Goal: Task Accomplishment & Management: Manage account settings

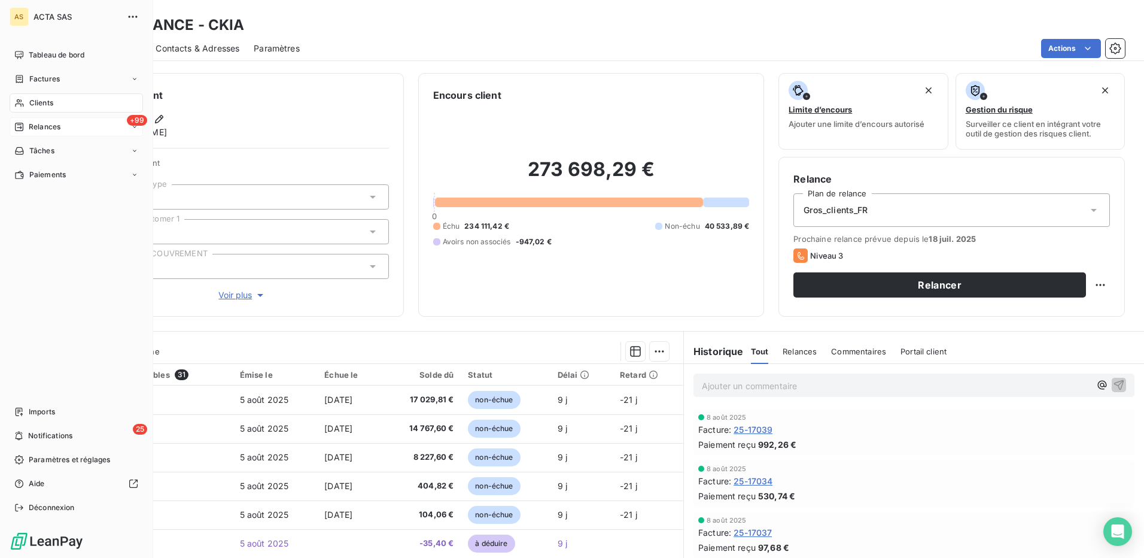
scroll to position [72, 0]
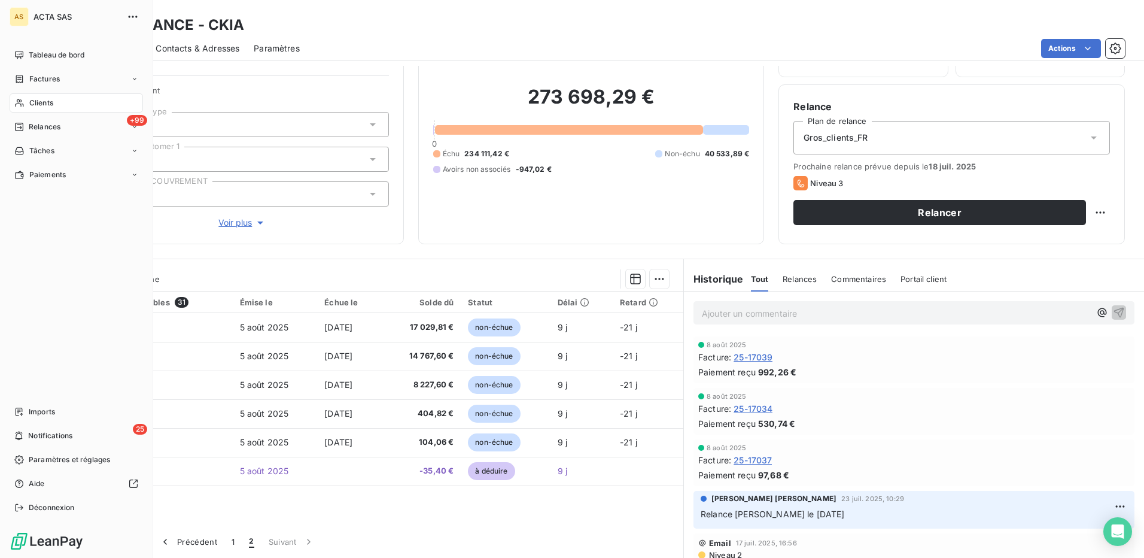
click at [45, 91] on nav "Tableau de bord Factures Clients +99 Relances Tâches Paiements" at bounding box center [76, 114] width 133 height 139
click at [50, 102] on span "Clients" at bounding box center [41, 103] width 24 height 11
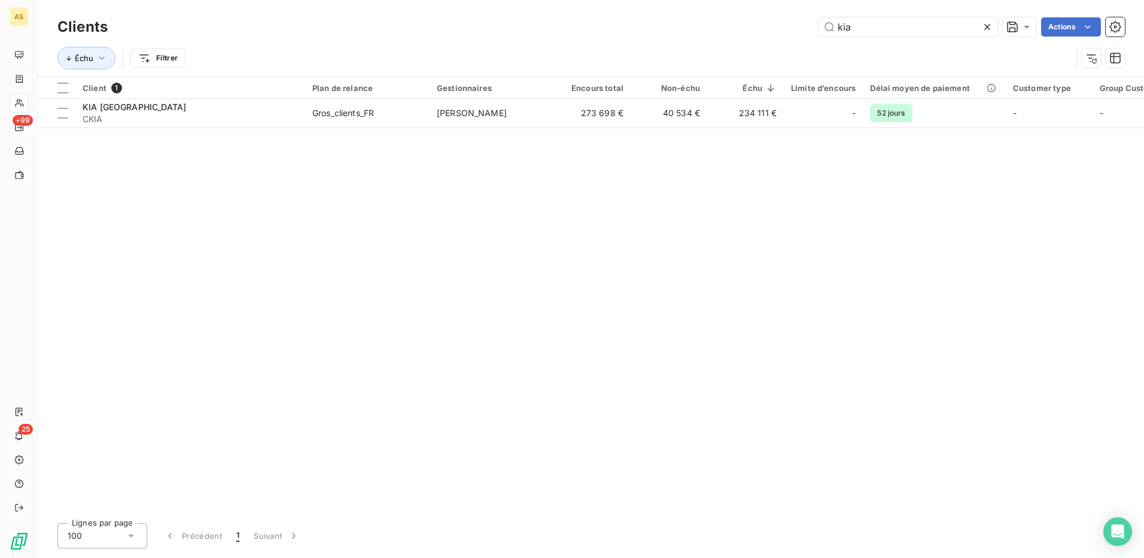
drag, startPoint x: 861, startPoint y: 34, endPoint x: 803, endPoint y: 48, distance: 60.2
click at [803, 48] on div "Clients kia Actions Échu Filtrer" at bounding box center [591, 45] width 1068 height 62
type input "DELANC"
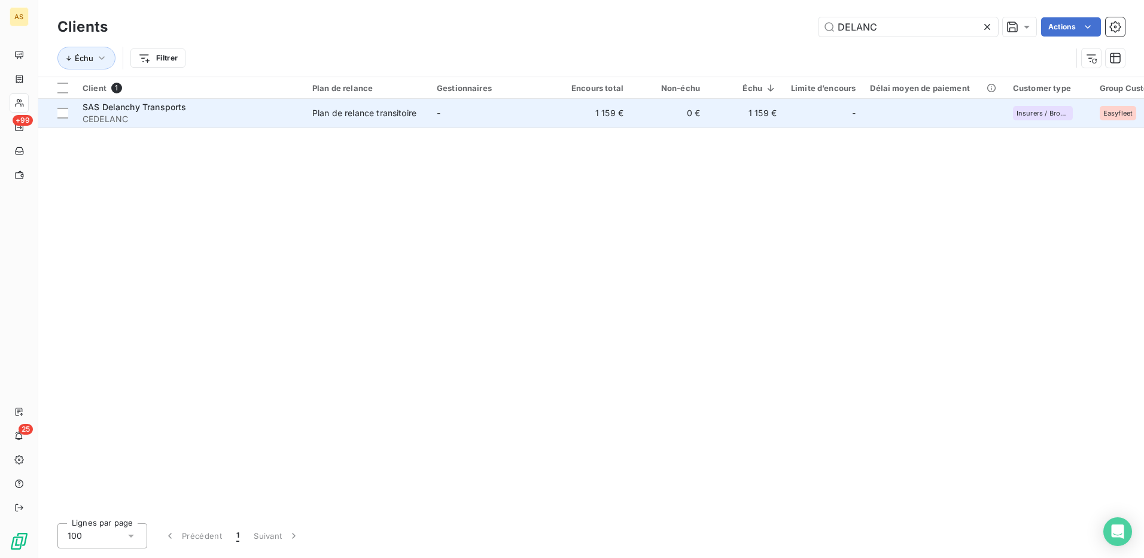
click at [379, 117] on div "Plan de relance transitoire" at bounding box center [364, 113] width 104 height 12
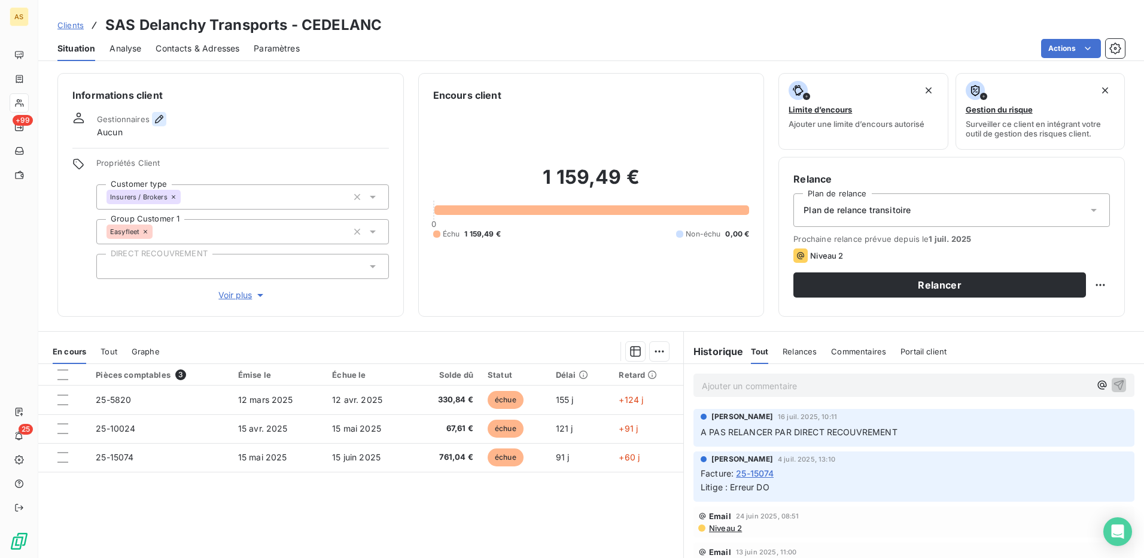
click at [160, 117] on icon "button" at bounding box center [159, 119] width 12 height 12
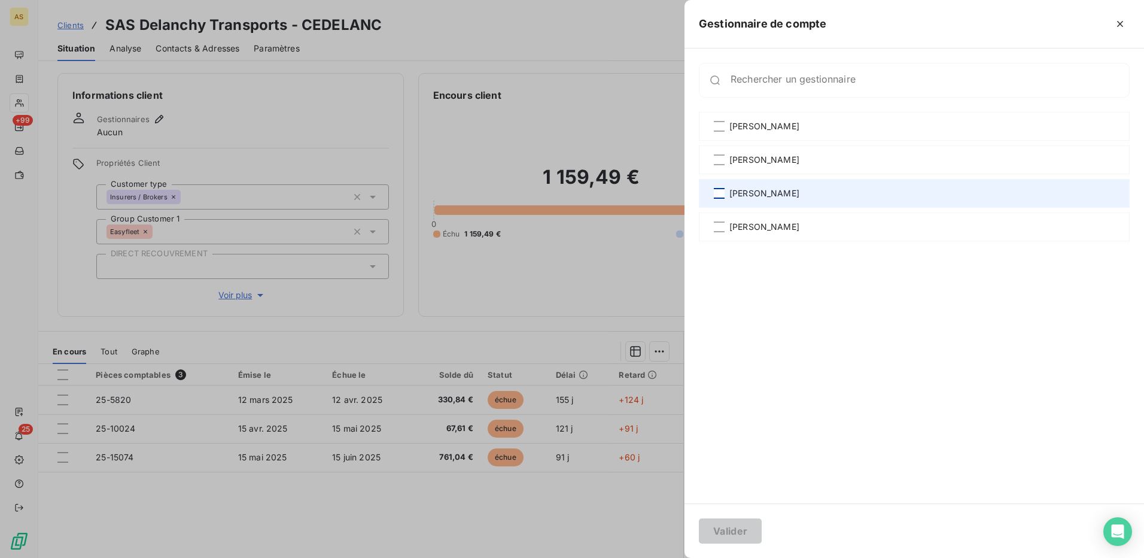
click at [724, 192] on div at bounding box center [719, 193] width 11 height 11
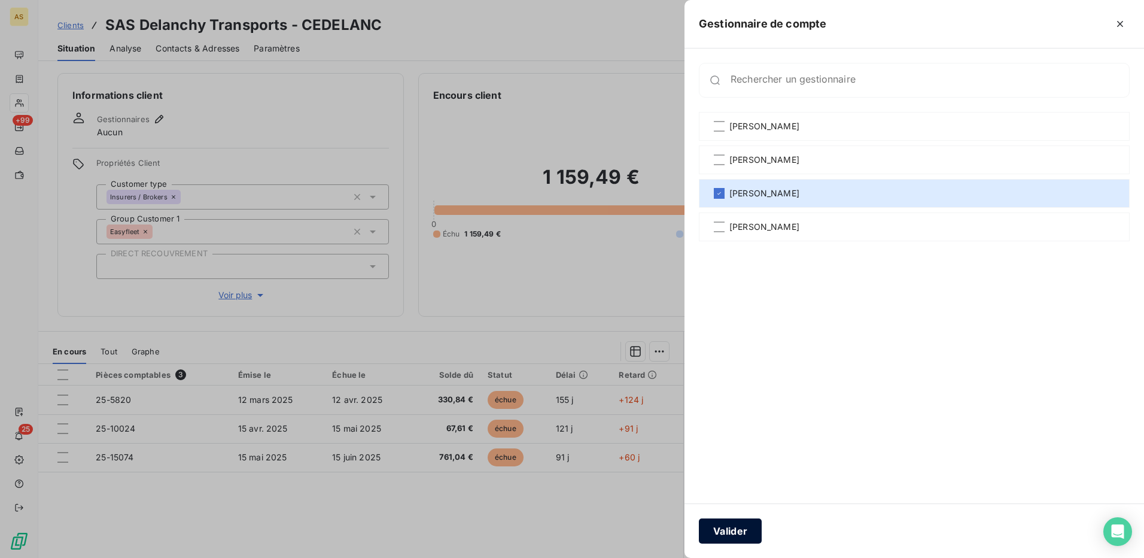
click at [722, 522] on button "Valider" at bounding box center [730, 530] width 63 height 25
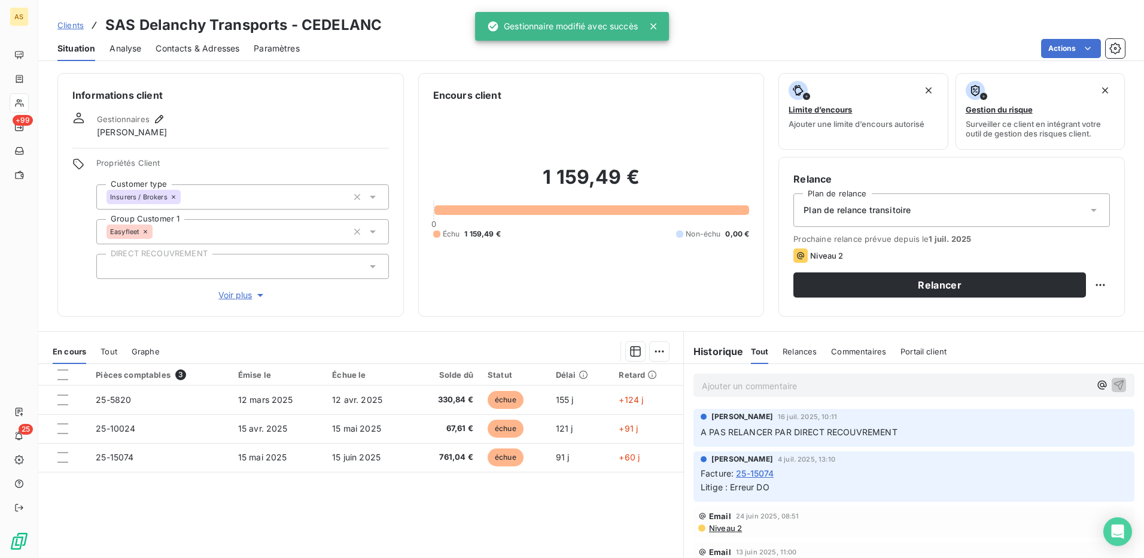
click at [1089, 202] on div "Plan de relance transitoire" at bounding box center [952, 210] width 317 height 34
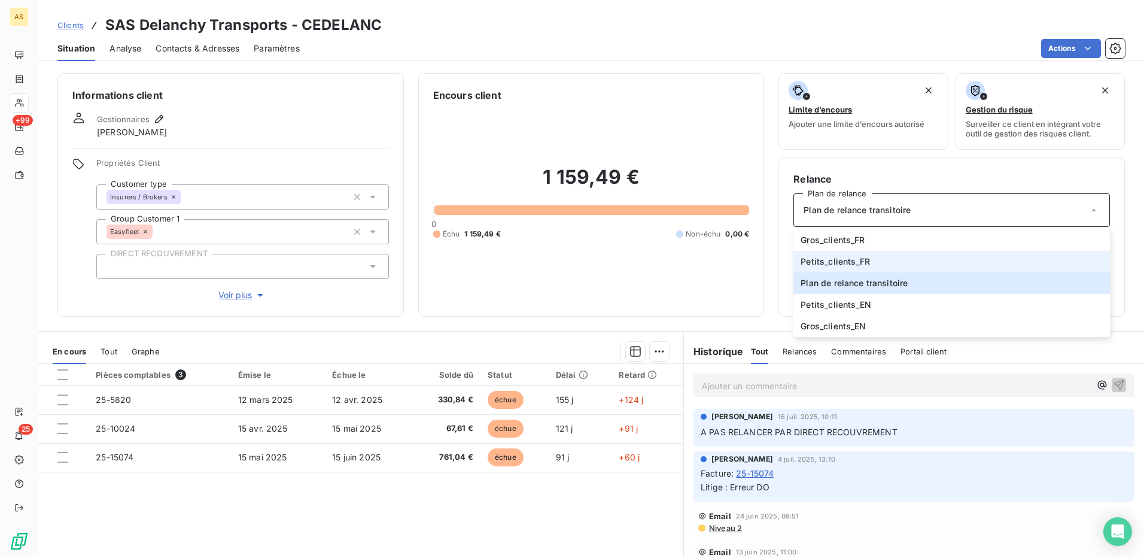
click at [906, 261] on li "Petits_clients_FR" at bounding box center [952, 262] width 317 height 22
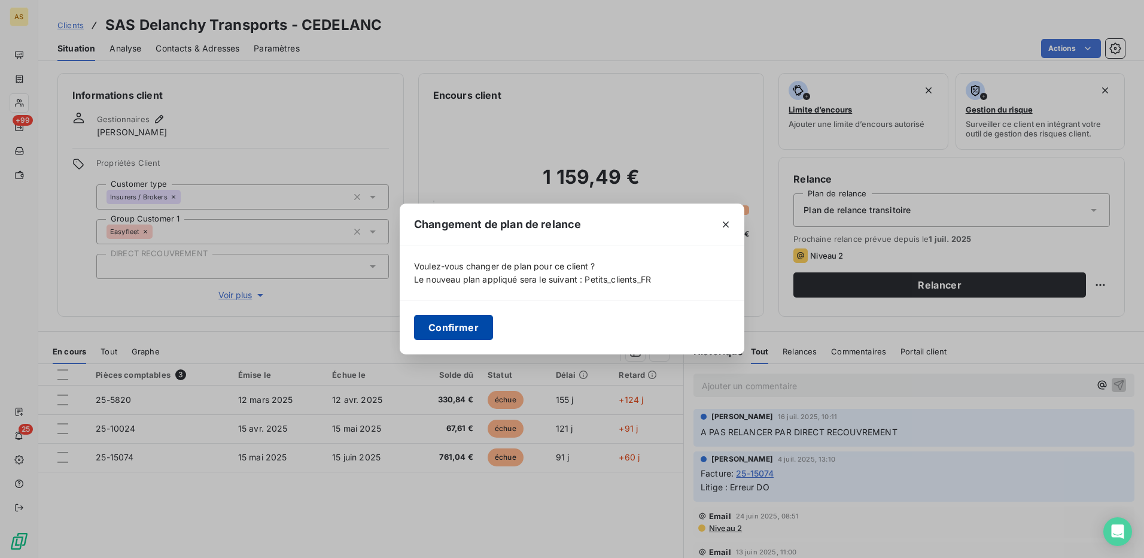
click at [471, 330] on button "Confirmer" at bounding box center [453, 327] width 79 height 25
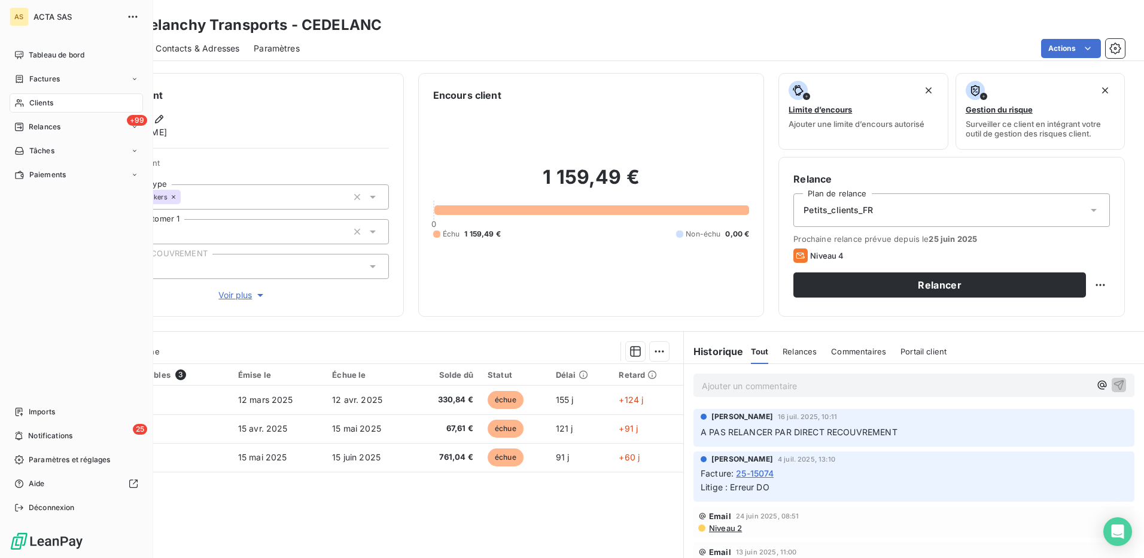
click at [42, 97] on div "Clients" at bounding box center [76, 102] width 133 height 19
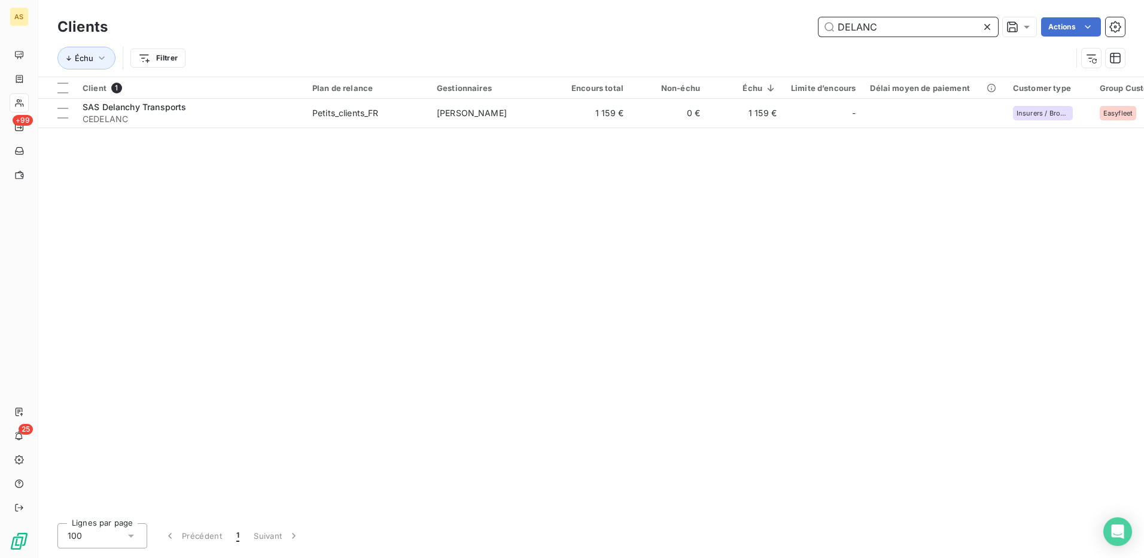
drag, startPoint x: 876, startPoint y: 23, endPoint x: 840, endPoint y: 22, distance: 36.0
click at [840, 22] on input "DELANC" at bounding box center [909, 26] width 180 height 19
type input "FATEC"
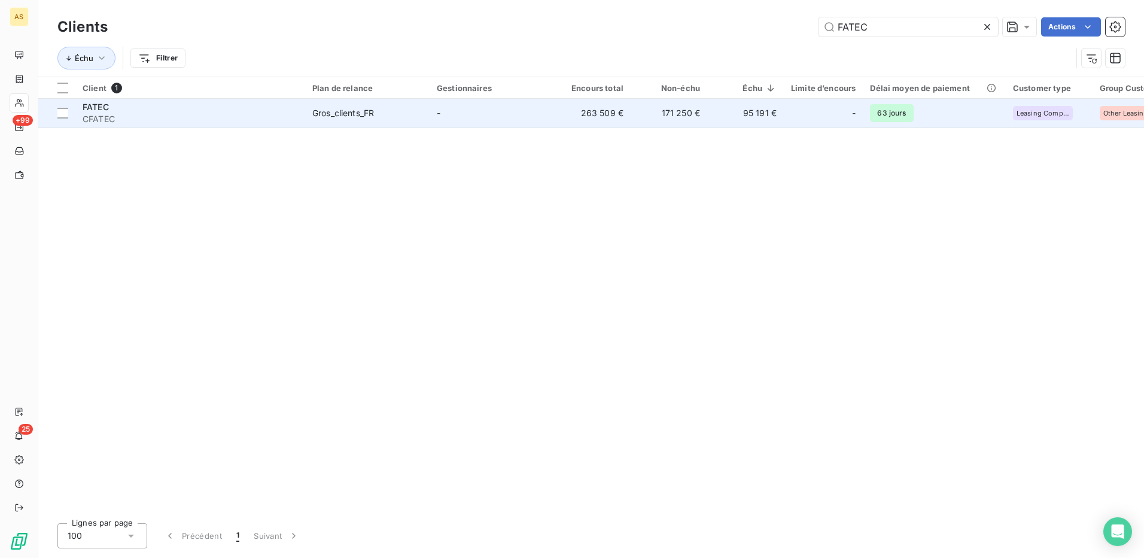
click at [372, 114] on div "Gros_clients_FR" at bounding box center [343, 113] width 62 height 12
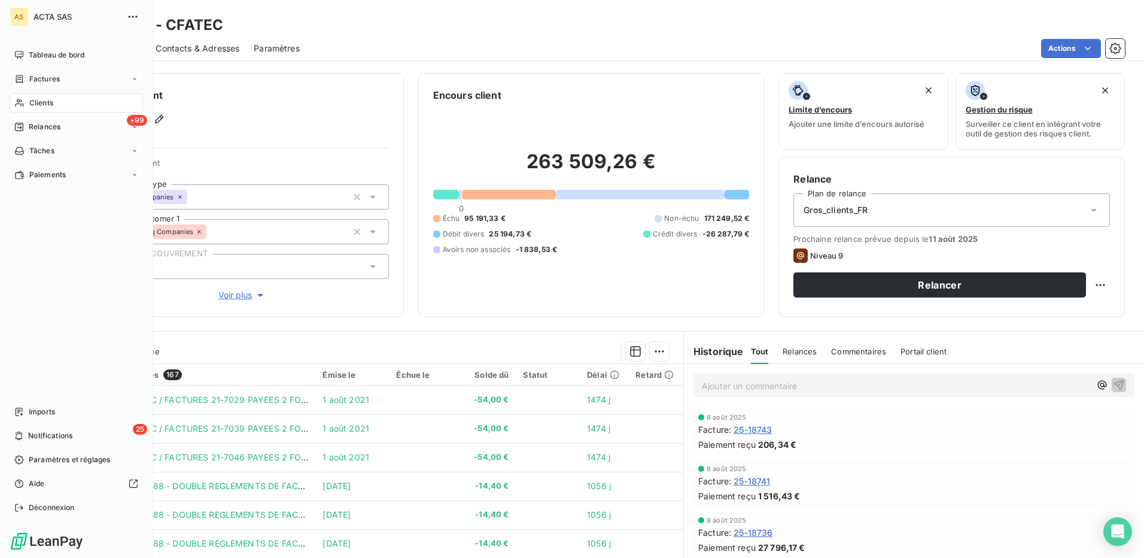
click at [42, 105] on span "Clients" at bounding box center [41, 103] width 24 height 11
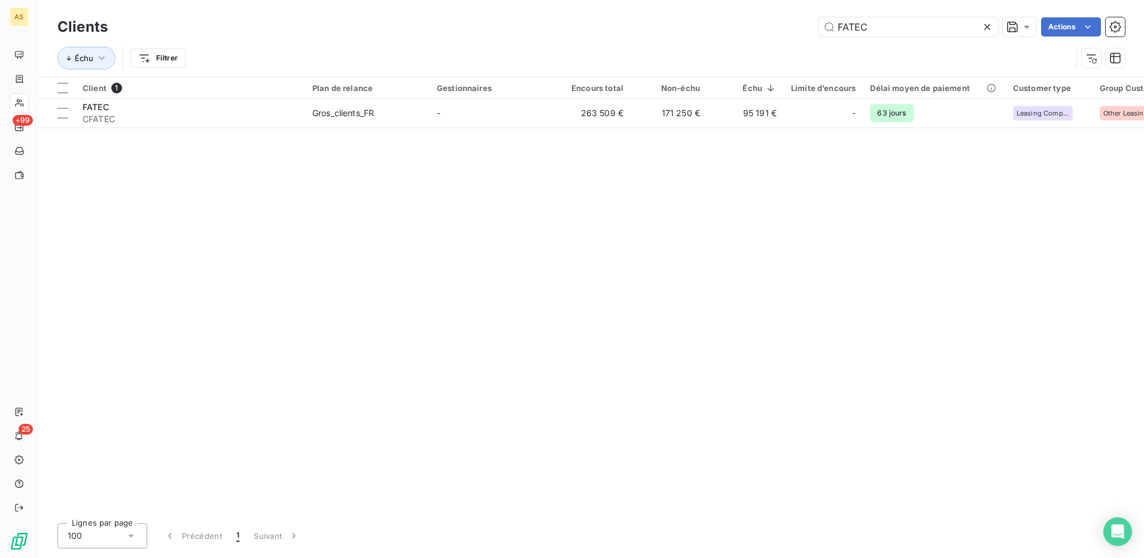
drag, startPoint x: 880, startPoint y: 29, endPoint x: 818, endPoint y: 35, distance: 62.5
click at [819, 35] on input "FATEC" at bounding box center [909, 26] width 180 height 19
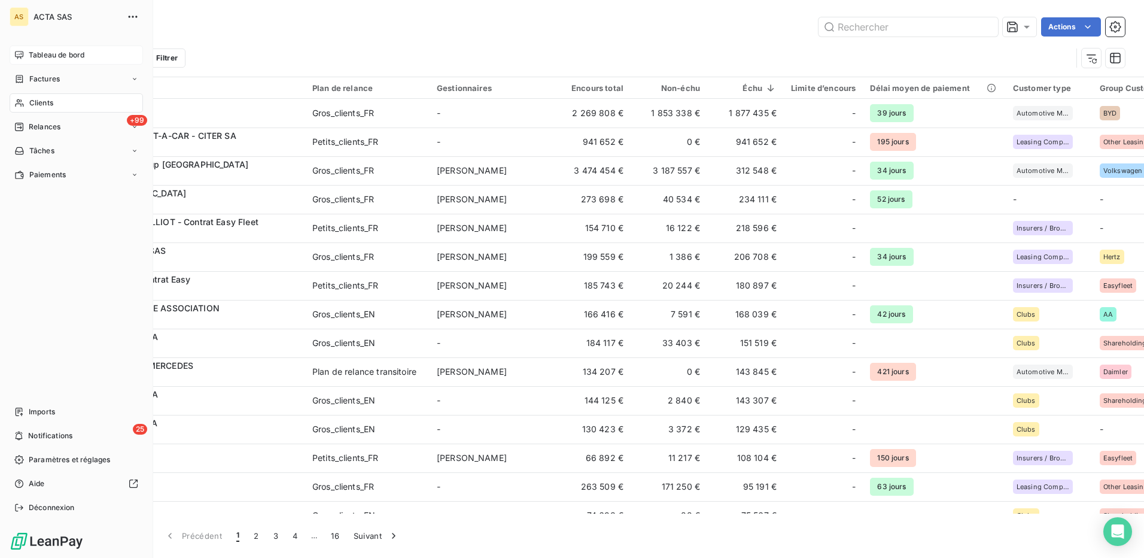
click at [54, 53] on span "Tableau de bord" at bounding box center [57, 55] width 56 height 11
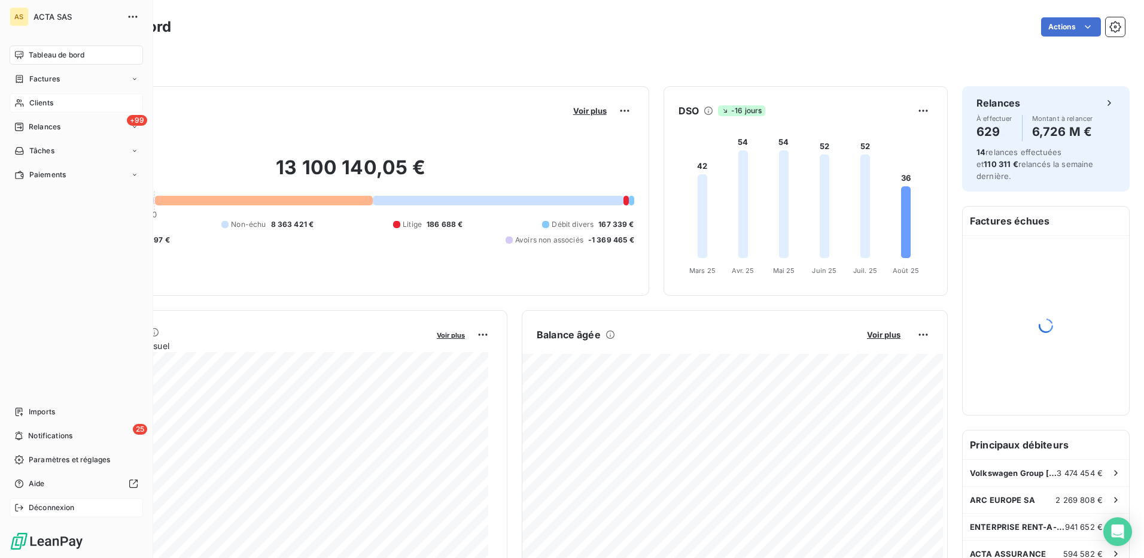
click at [59, 507] on span "Déconnexion" at bounding box center [52, 507] width 46 height 11
